Goal: Contribute content

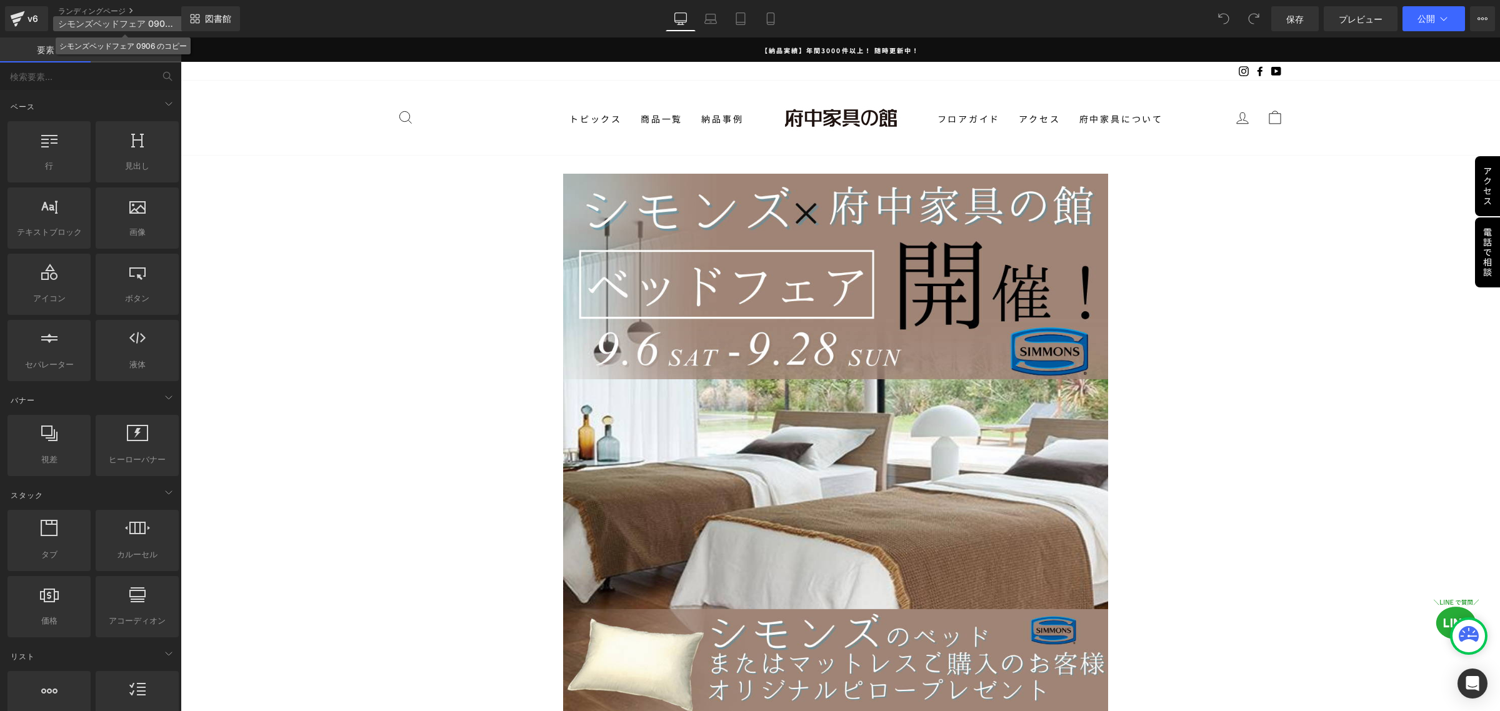
click at [107, 19] on font "シモンズベッドフェア 0906 のコピー" at bounding box center [133, 23] width 150 height 11
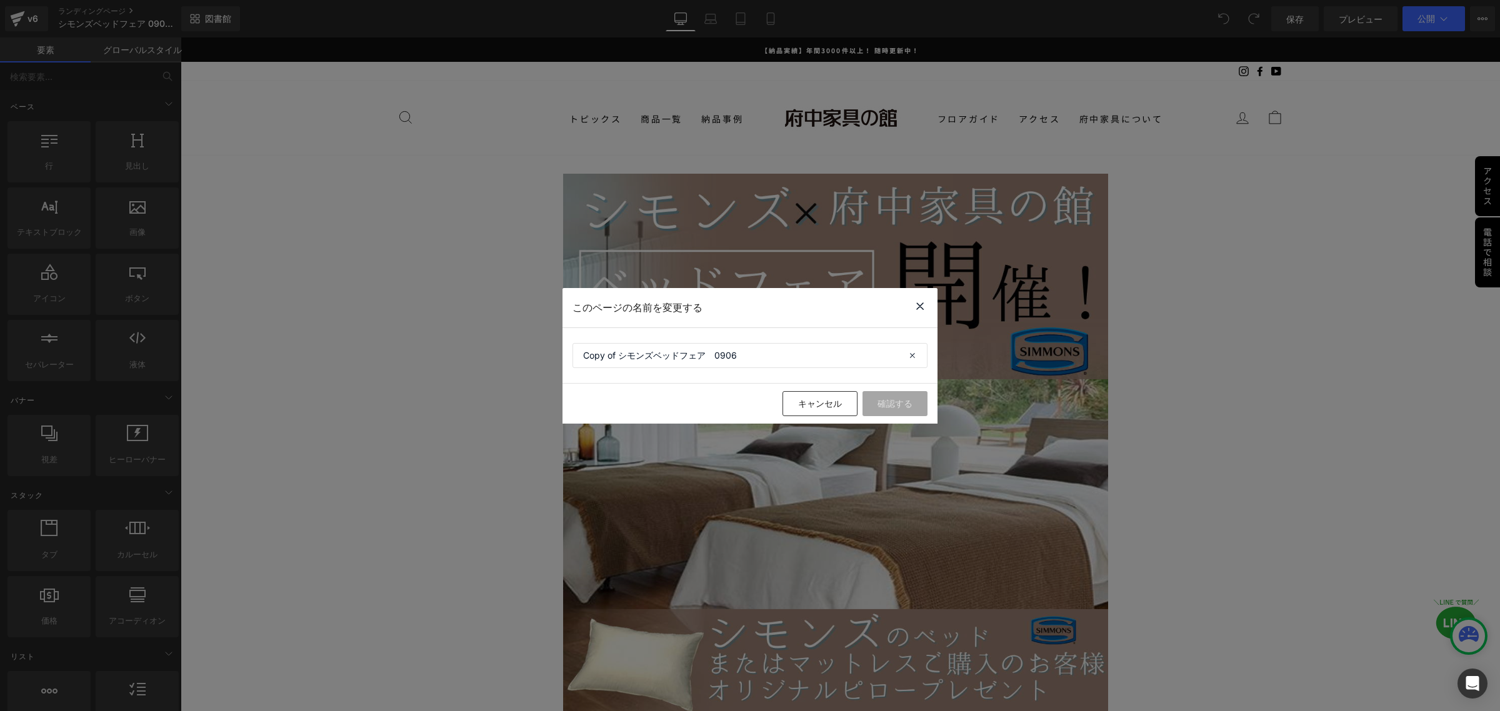
click at [918, 304] on icon at bounding box center [920, 307] width 15 height 16
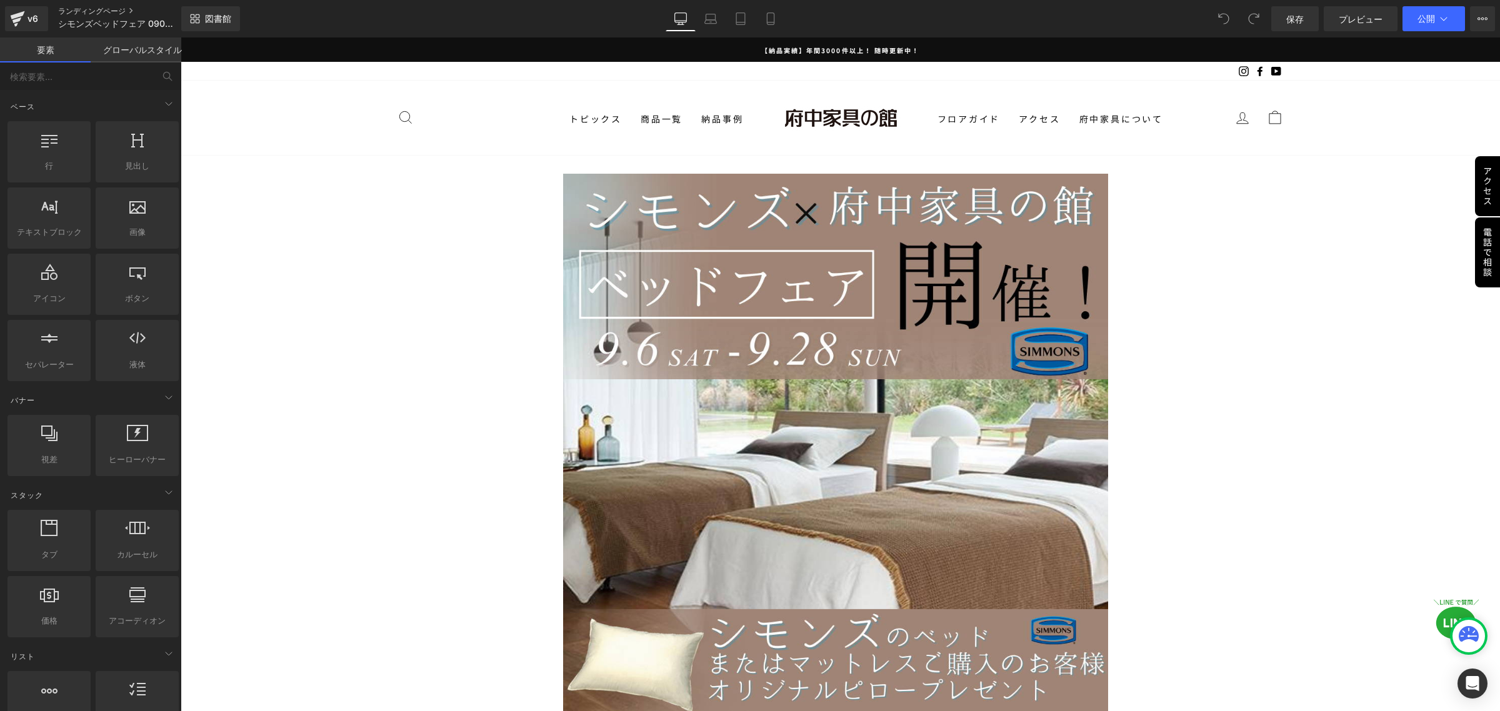
click at [107, 9] on font "ランディングページ" at bounding box center [92, 10] width 68 height 9
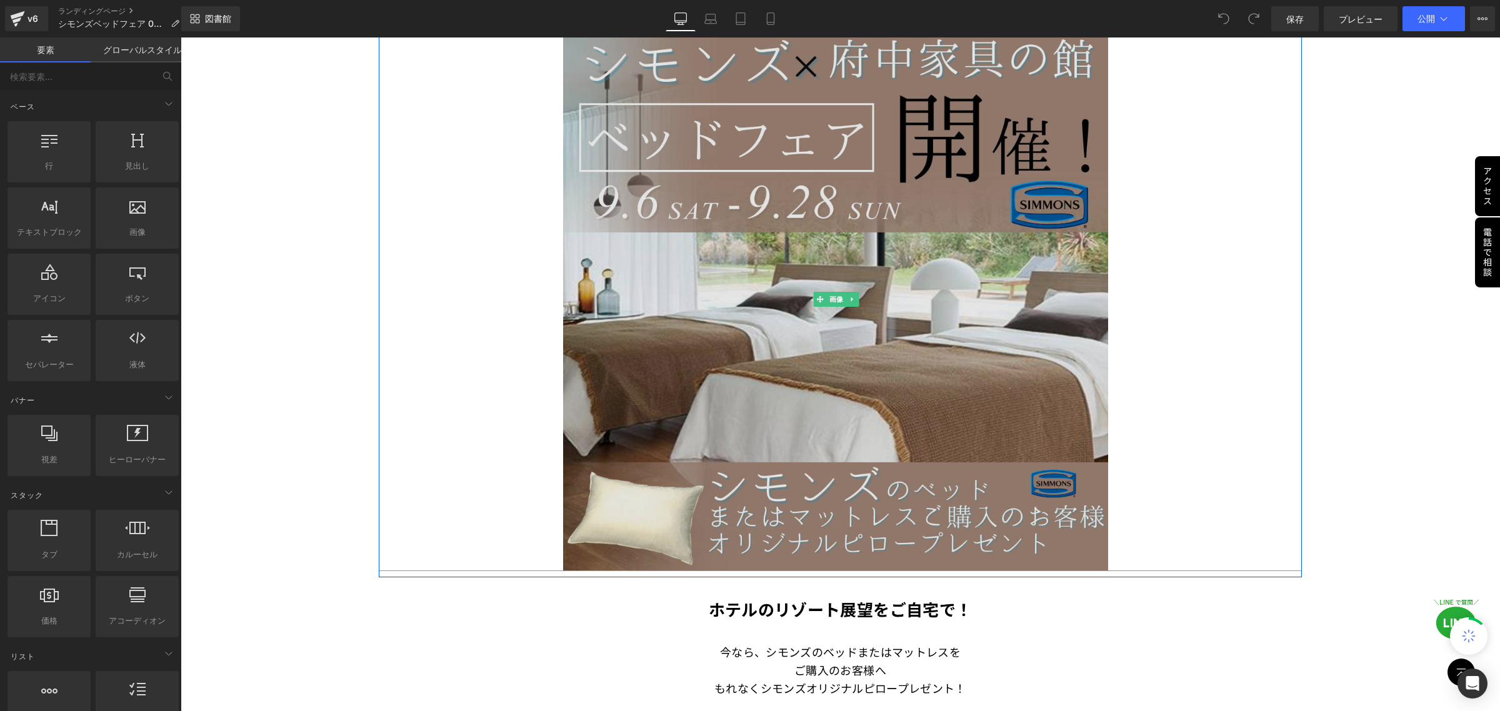
scroll to position [156, 0]
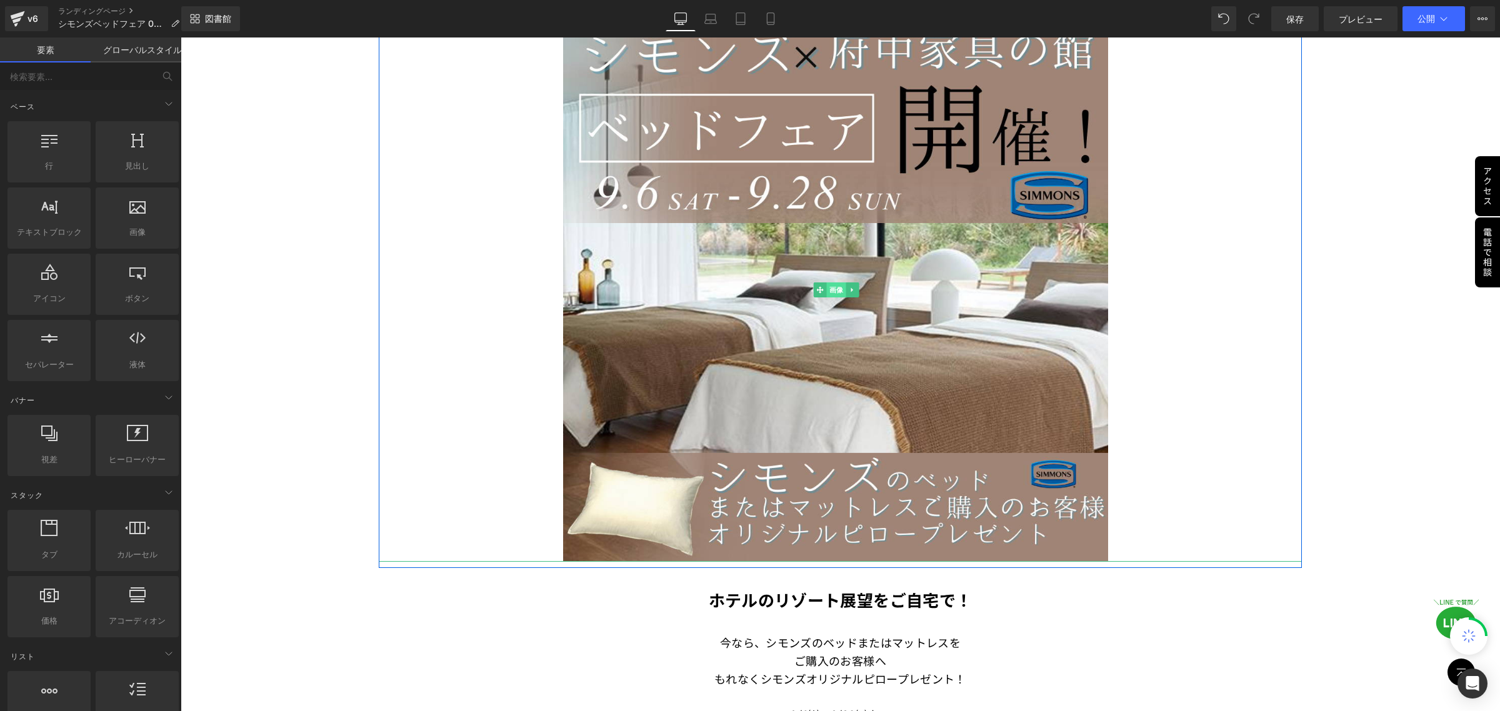
click at [833, 288] on font "画像" at bounding box center [836, 290] width 14 height 8
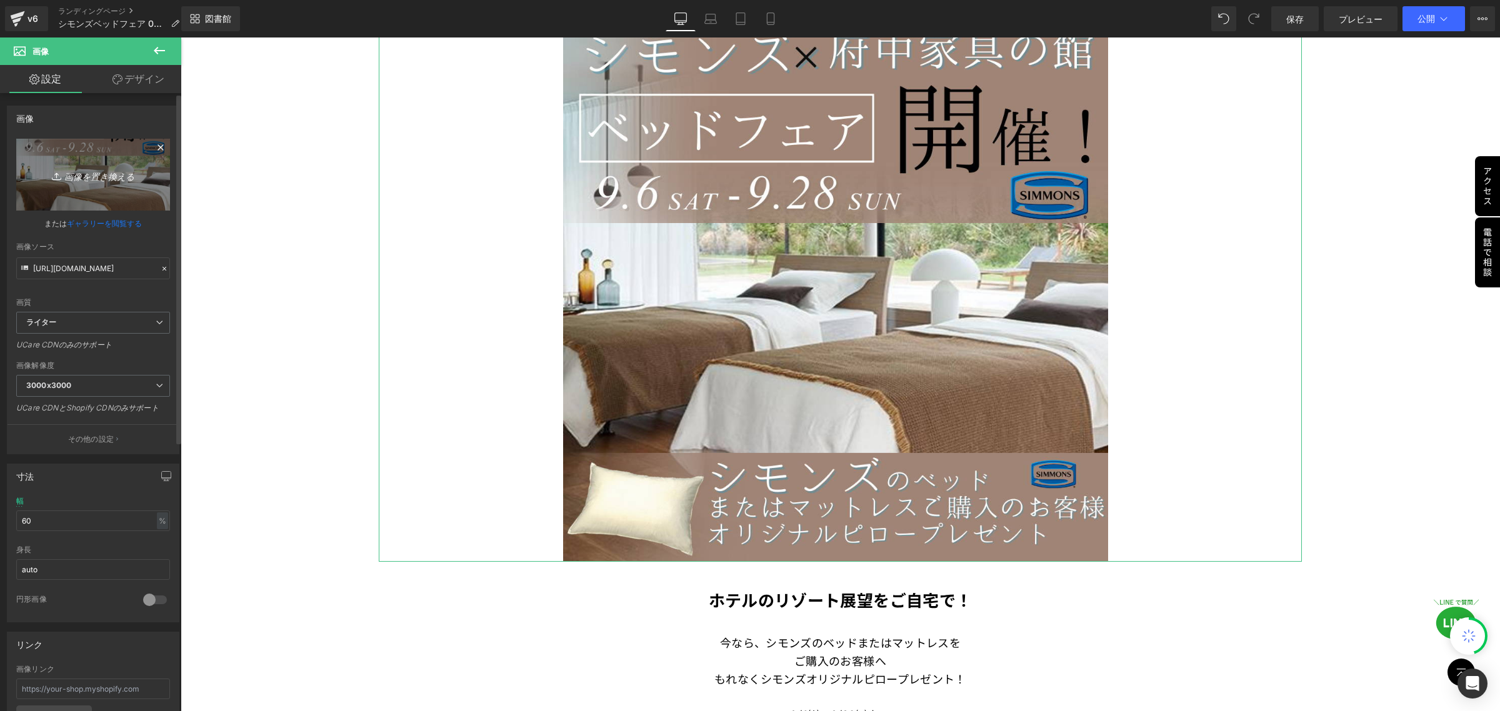
click at [56, 179] on icon at bounding box center [58, 176] width 13 height 13
type input "C:\fakepath\複製済みGWセール_本社_正方形（[DATE] × [DATE]） (4).png"
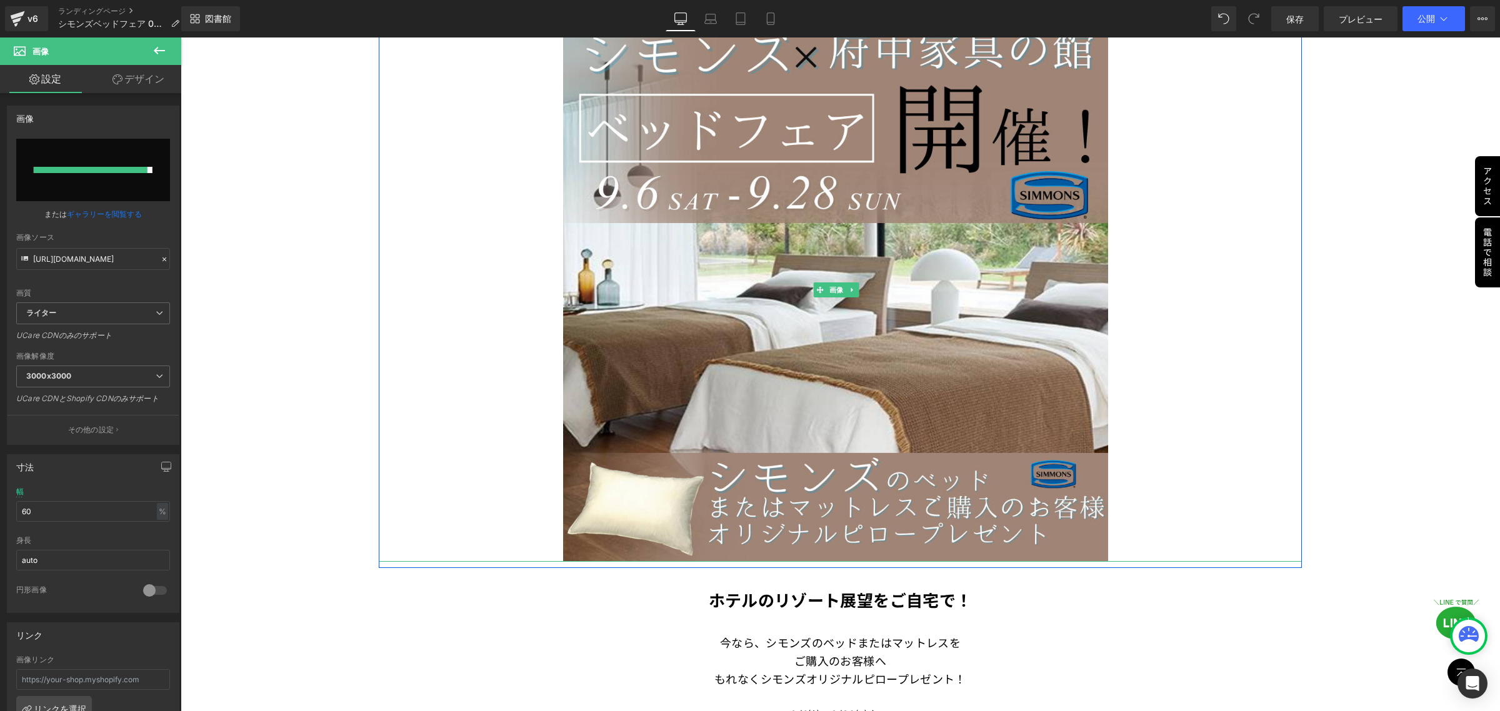
type input "[URL][DOMAIN_NAME]"
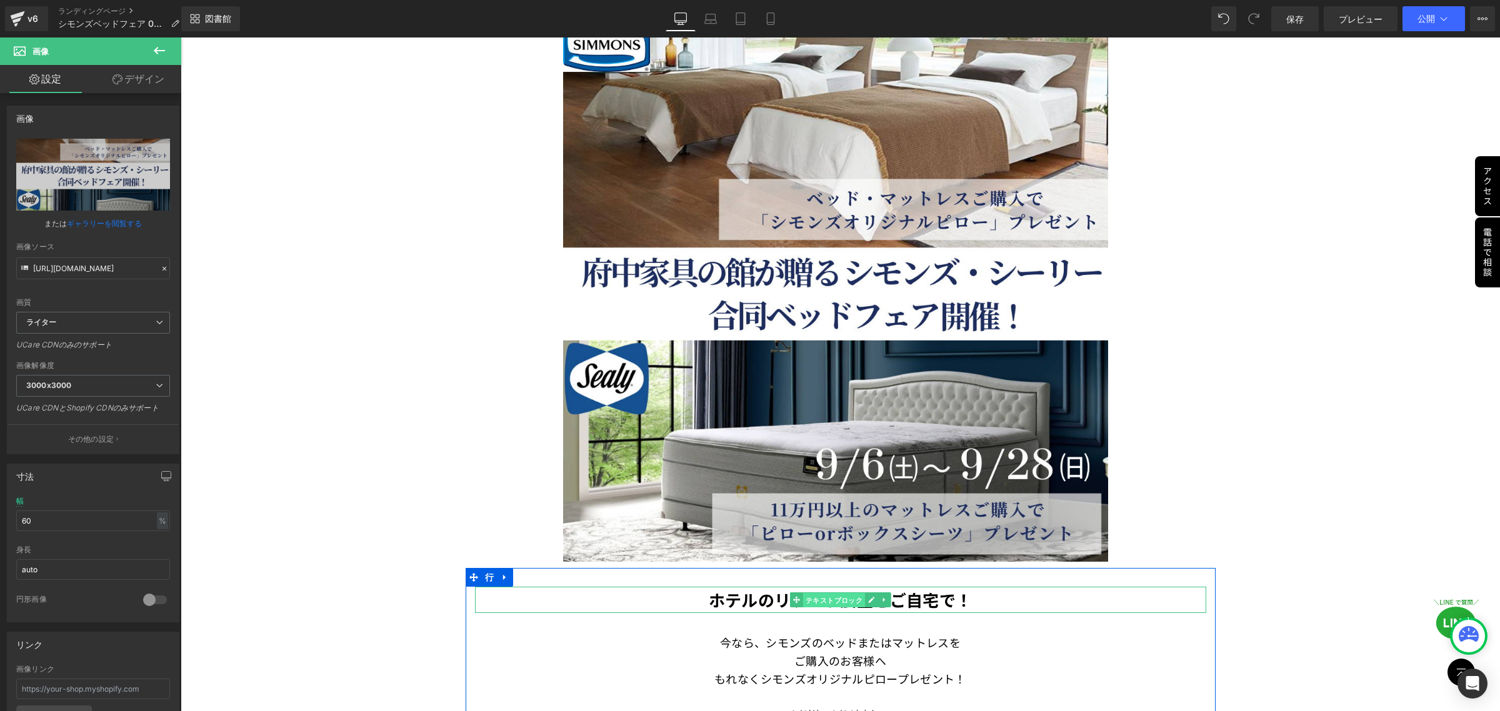
click at [835, 598] on font "テキストブロック" at bounding box center [834, 601] width 58 height 8
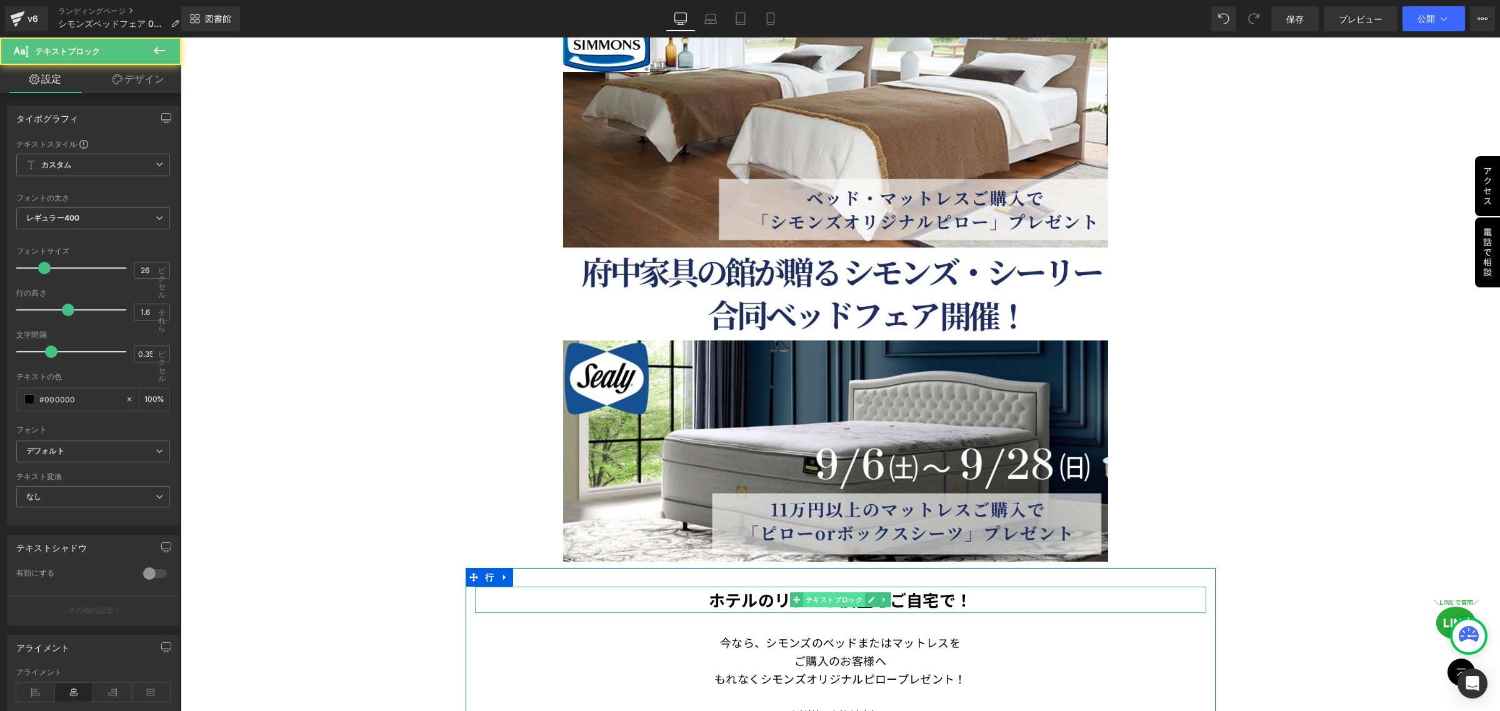
click at [835, 598] on font "テキストブロック" at bounding box center [834, 600] width 58 height 8
click at [868, 598] on icon at bounding box center [871, 600] width 7 height 8
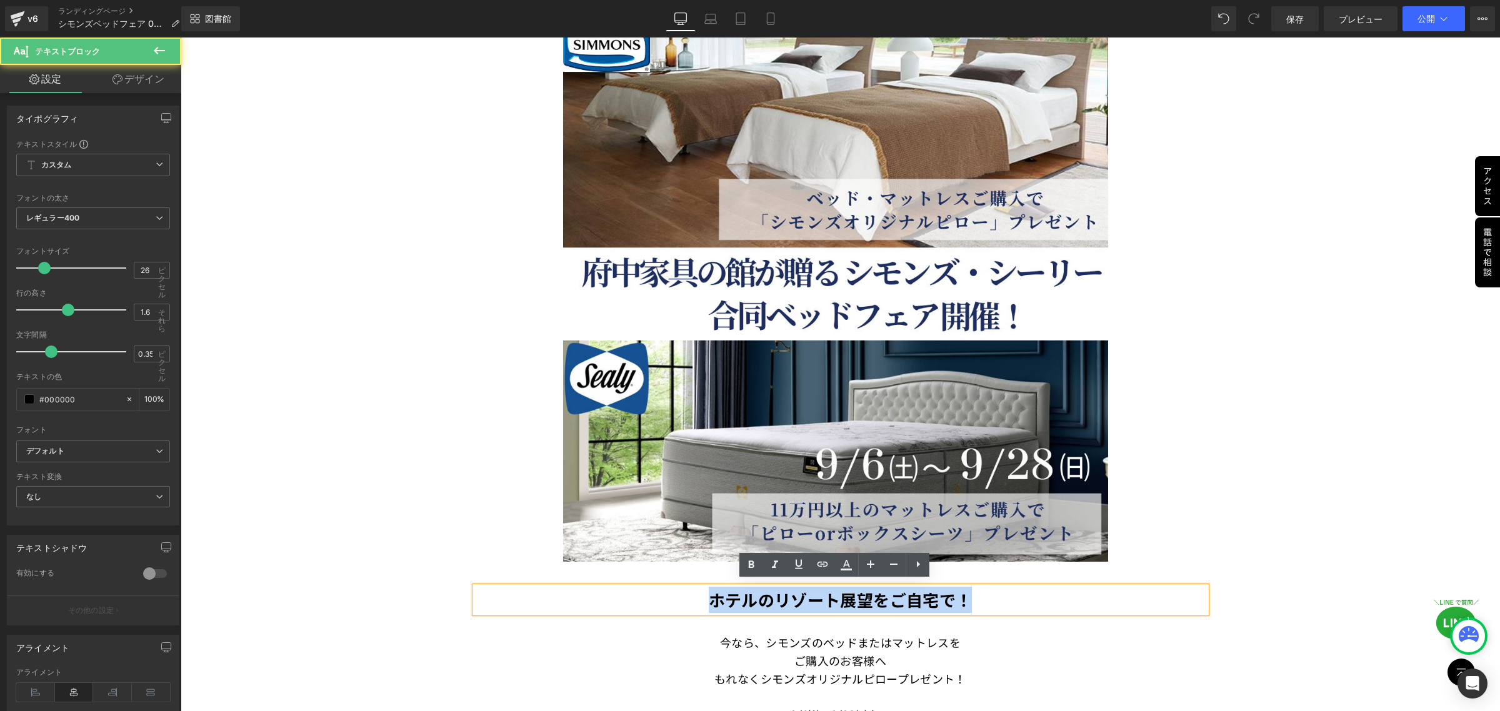
drag, startPoint x: 970, startPoint y: 596, endPoint x: 688, endPoint y: 606, distance: 282.1
click at [688, 606] on p "ホテルのリゾート展望をご自宅で！" at bounding box center [840, 600] width 731 height 26
